Goal: Task Accomplishment & Management: Use online tool/utility

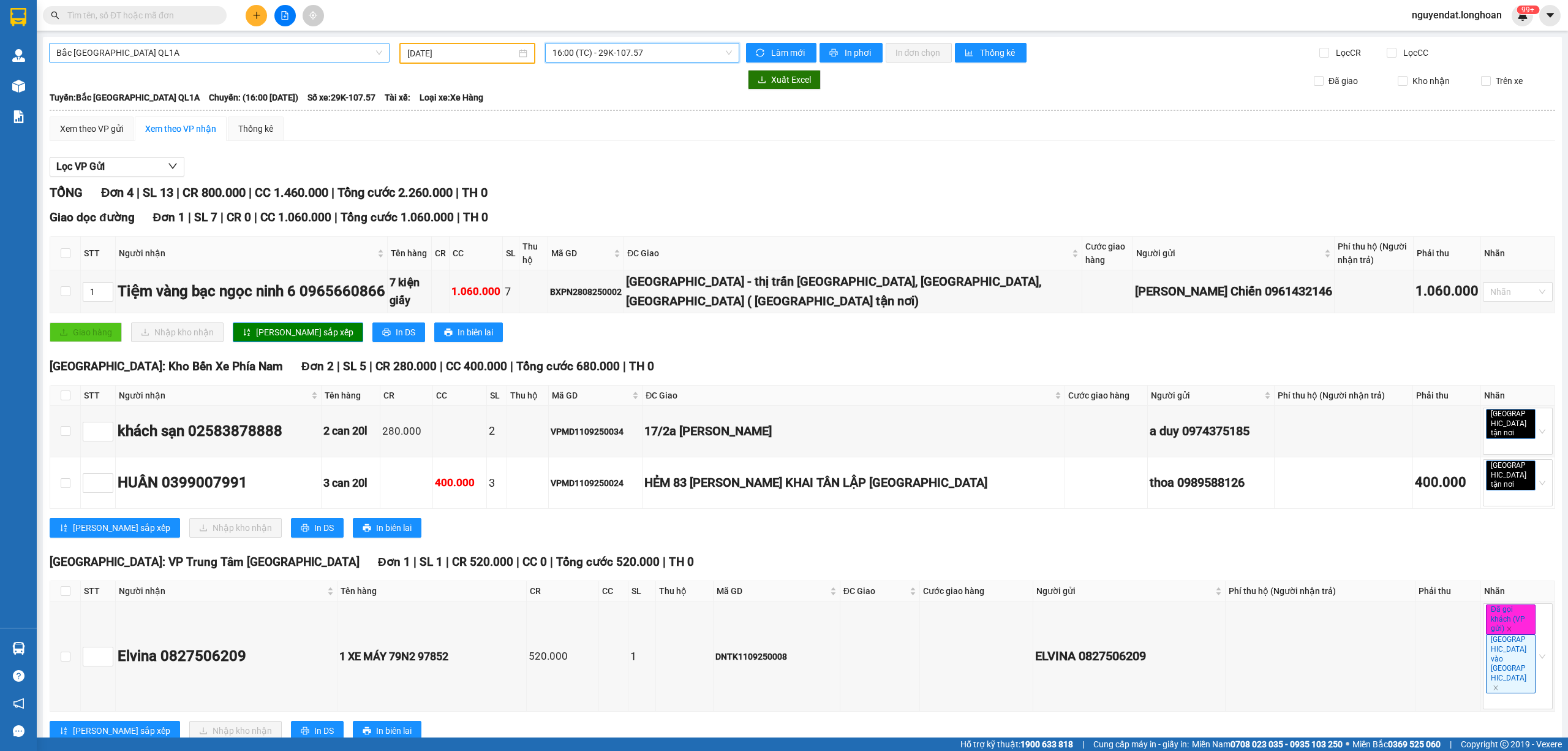
click at [184, 57] on span "Bắc Trung Nam QL1A" at bounding box center [219, 52] width 326 height 18
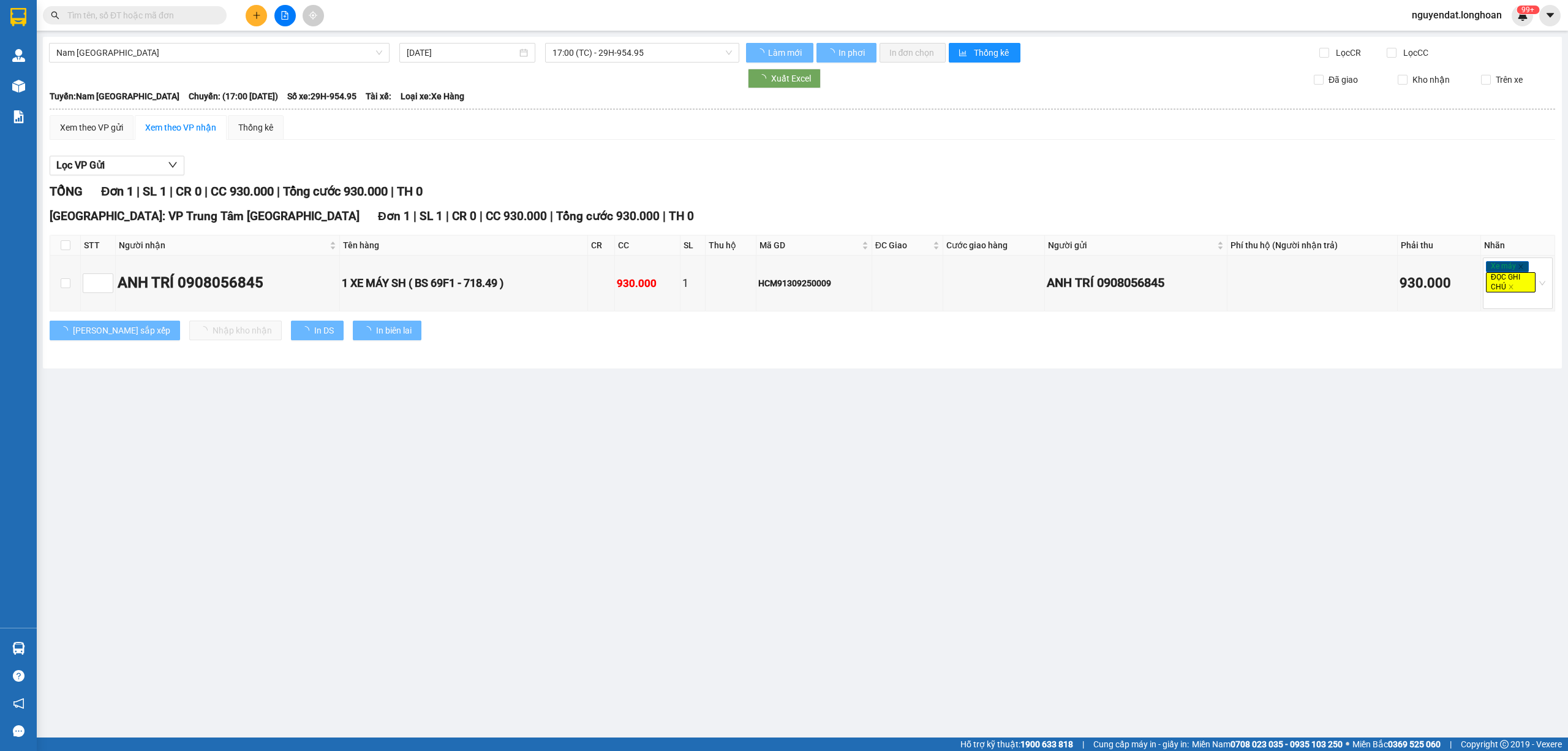
click at [576, 69] on div at bounding box center [395, 79] width 690 height 19
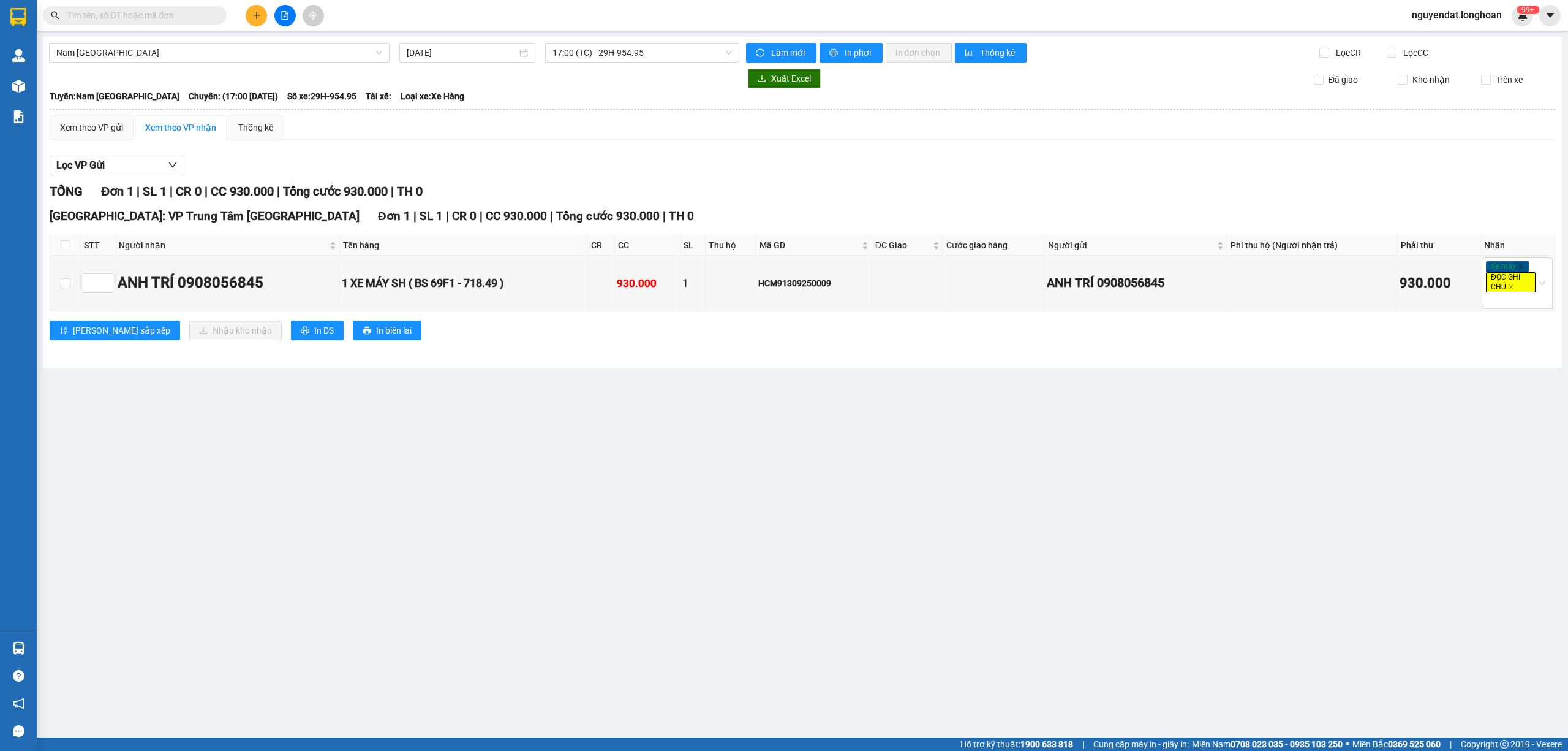
click at [589, 65] on div "Nam Trung Bắc QL1A 14/09/2025 17:00 (TC) - 29H-954.95 Làm mới In phơi In đơn ch…" at bounding box center [802, 203] width 1519 height 332
click at [495, 55] on input "14/09/2025" at bounding box center [462, 52] width 111 height 14
click at [555, 146] on div "13" at bounding box center [550, 143] width 15 height 15
type input "[DATE]"
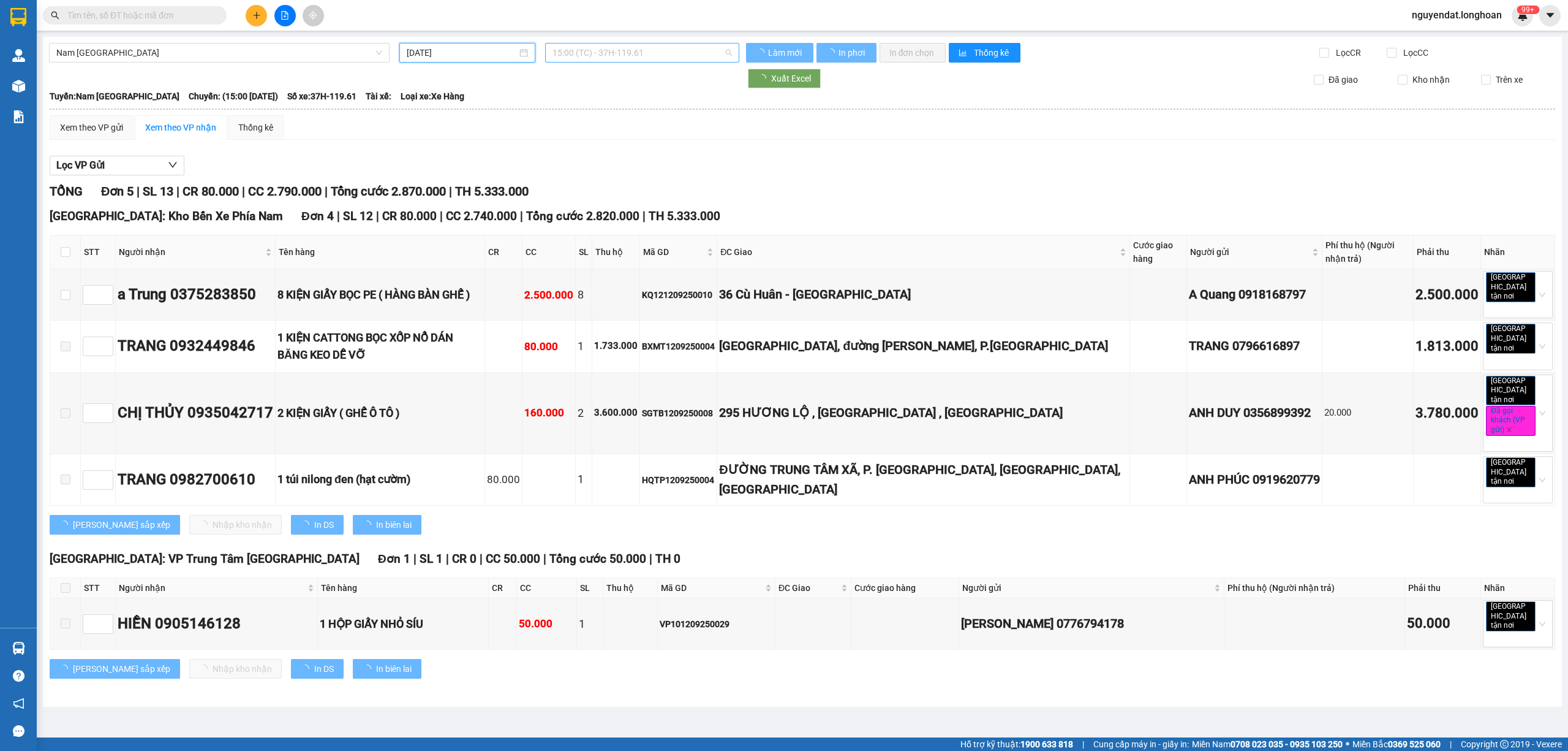
click at [608, 57] on span "15:00 (TC) - 37H-119.61" at bounding box center [643, 52] width 180 height 18
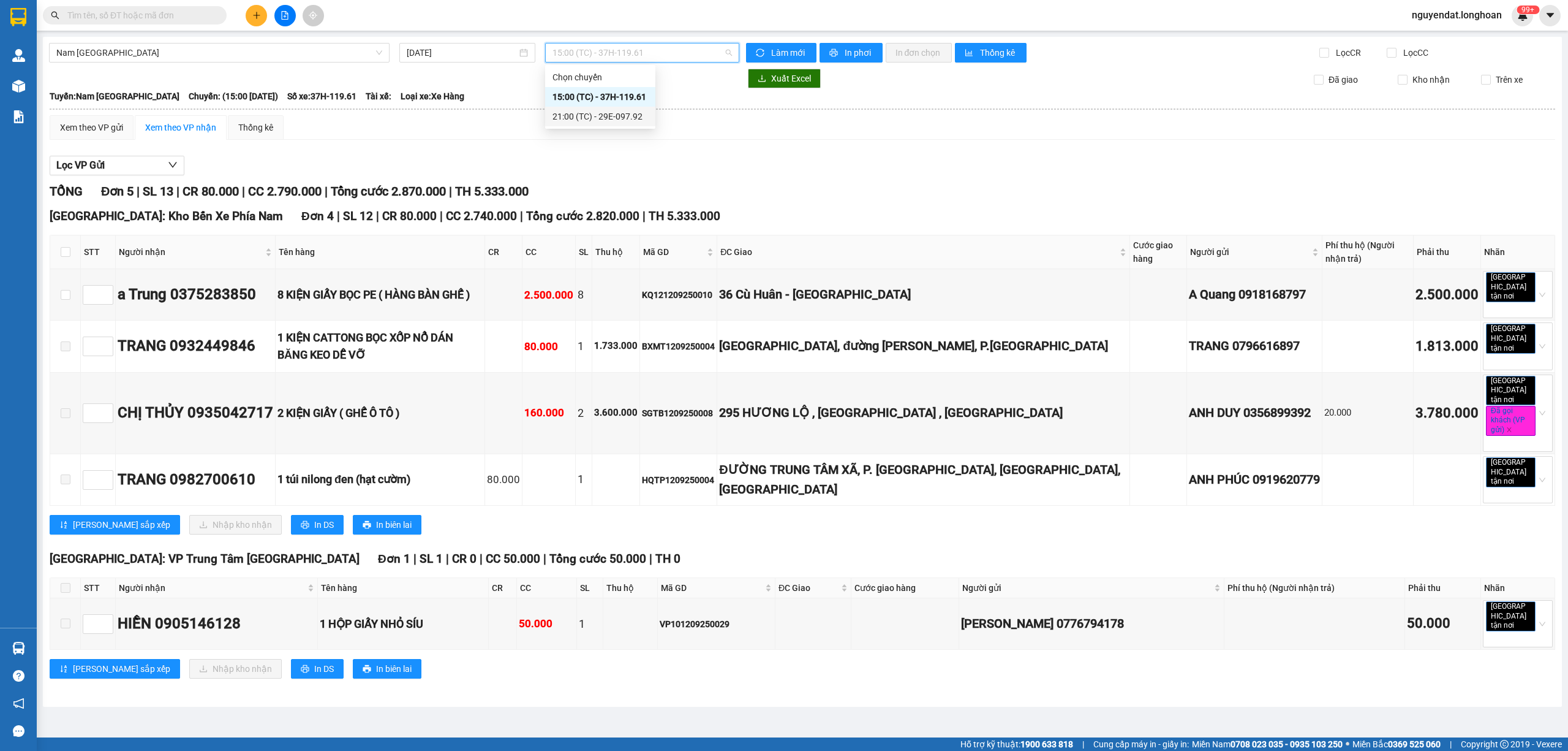
click at [599, 113] on div "21:00 (TC) - 29E-097.92" at bounding box center [600, 116] width 96 height 14
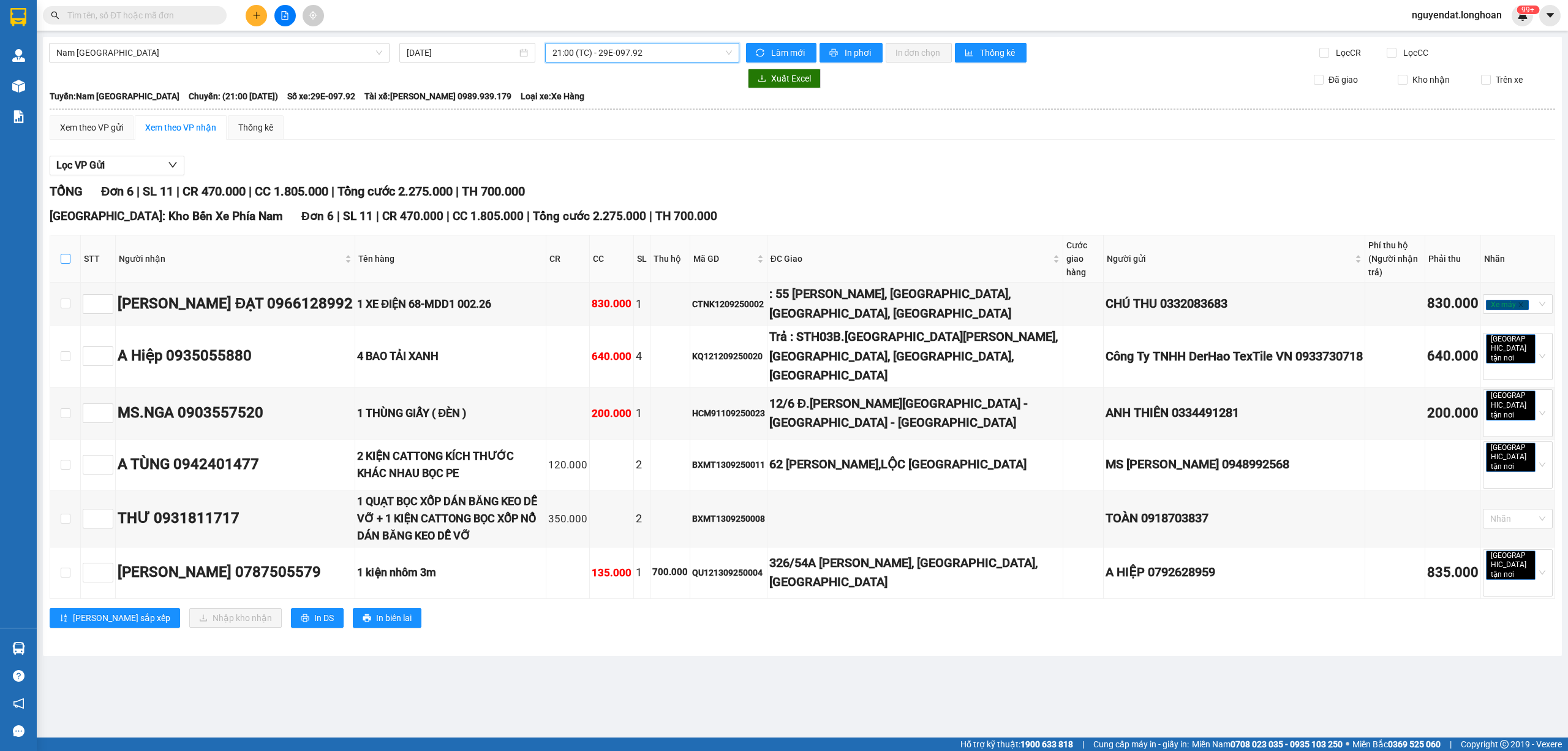
click at [67, 260] on input "checkbox" at bounding box center [66, 258] width 10 height 10
checkbox input "true"
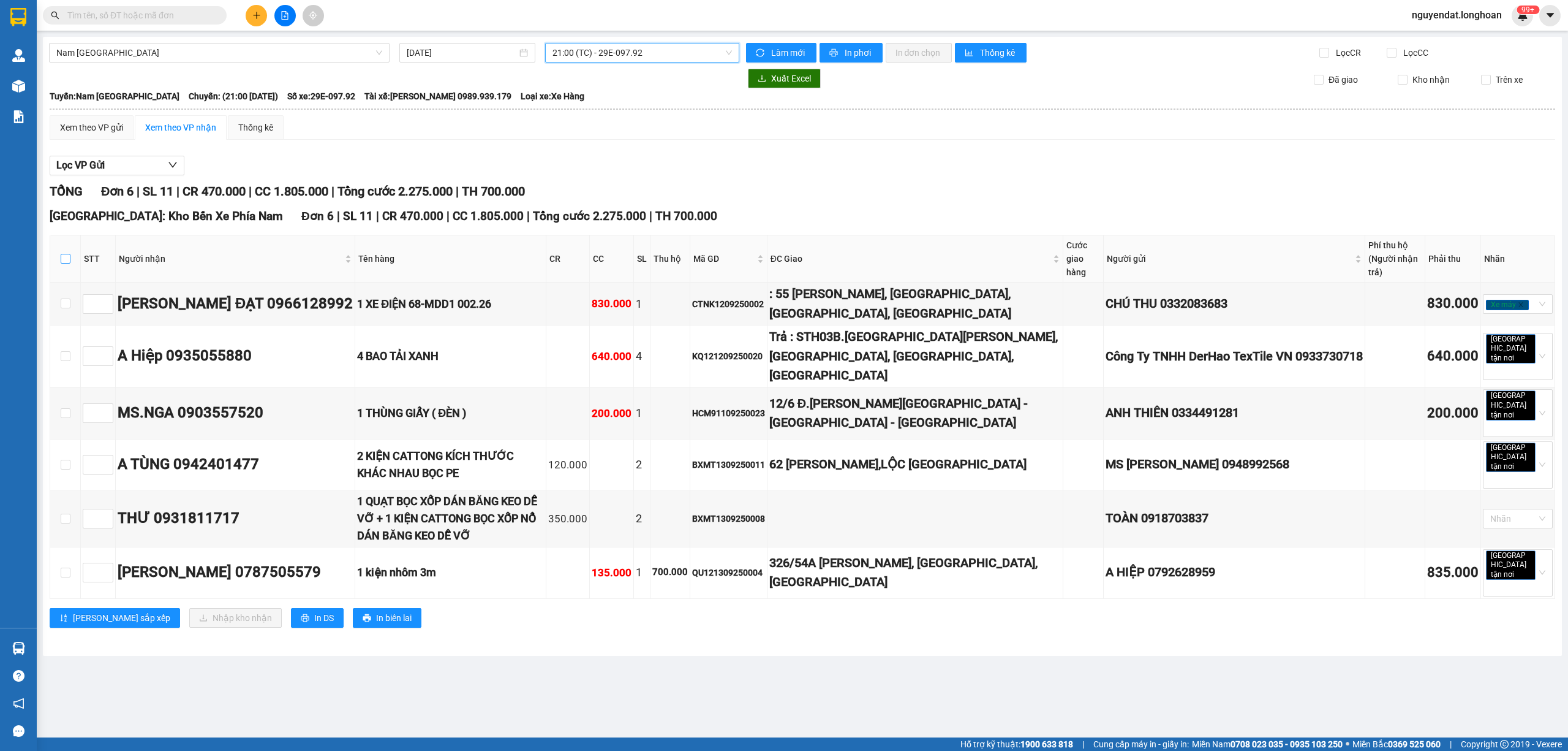
checkbox input "true"
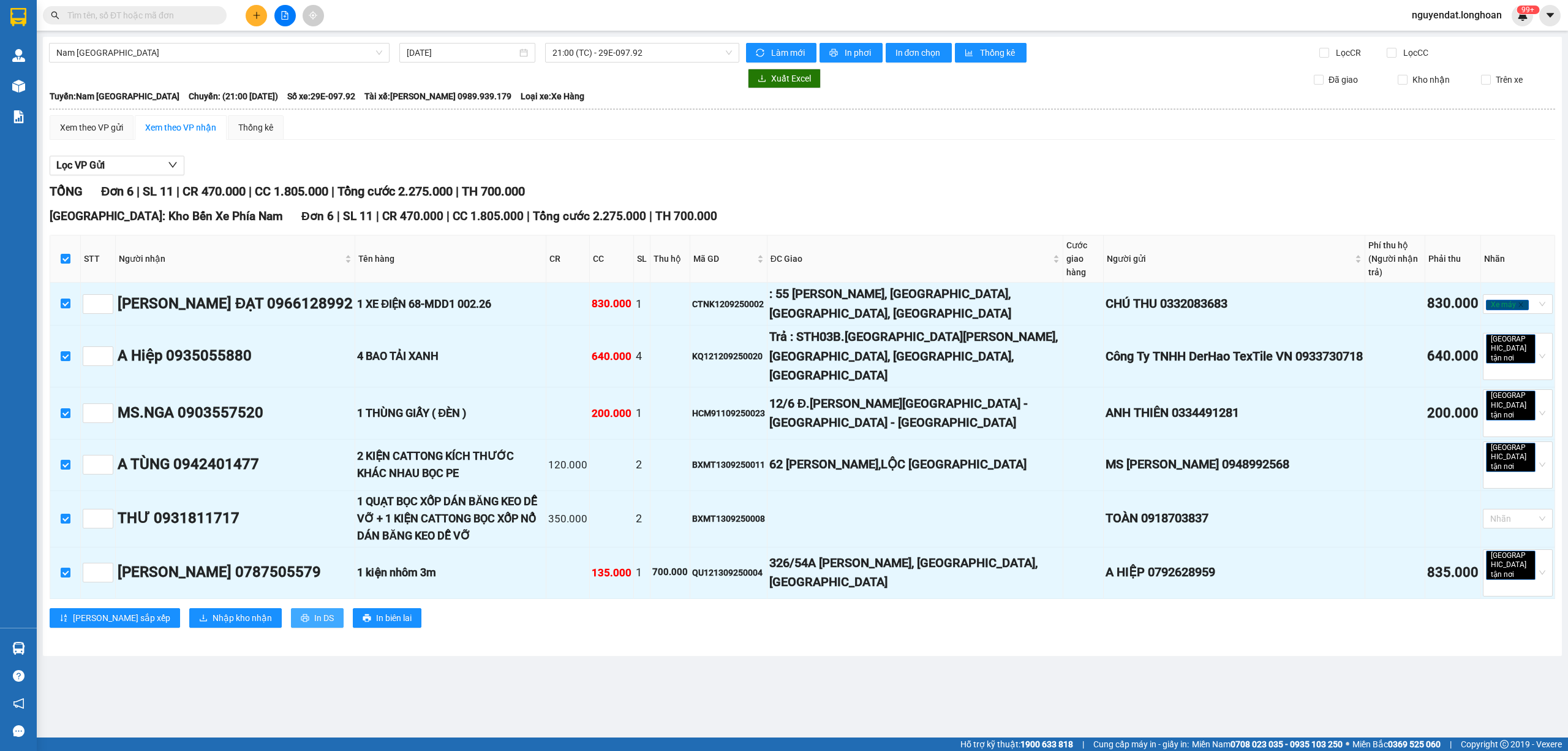
click at [291, 607] on button "In DS" at bounding box center [317, 617] width 52 height 19
